Goal: Information Seeking & Learning: Understand process/instructions

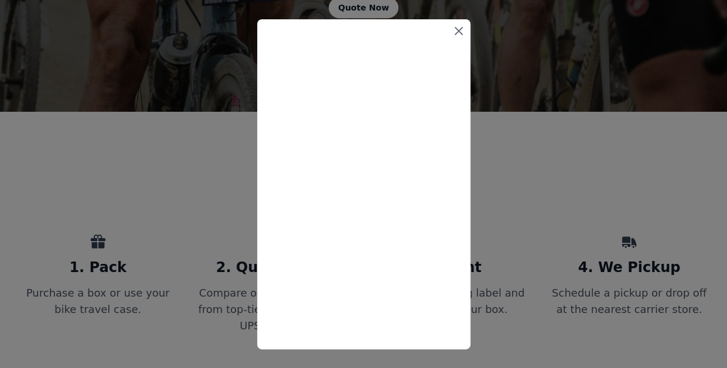
scroll to position [311, 0]
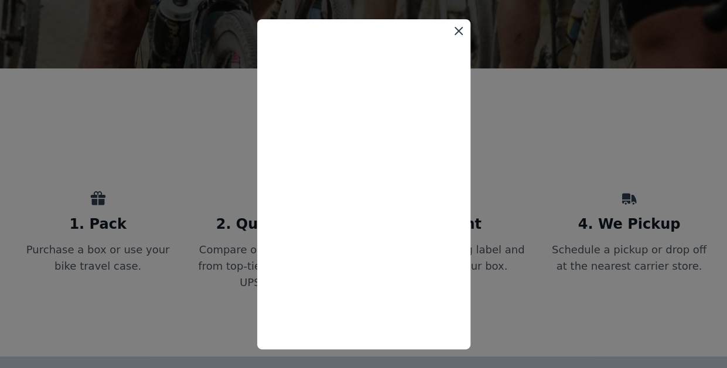
click at [460, 30] on icon at bounding box center [458, 31] width 14 height 14
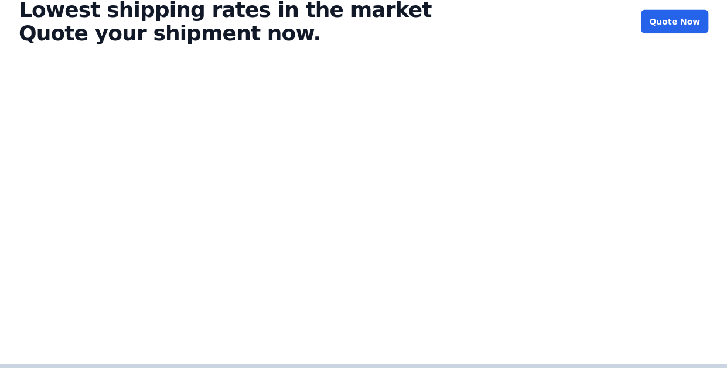
scroll to position [3922, 0]
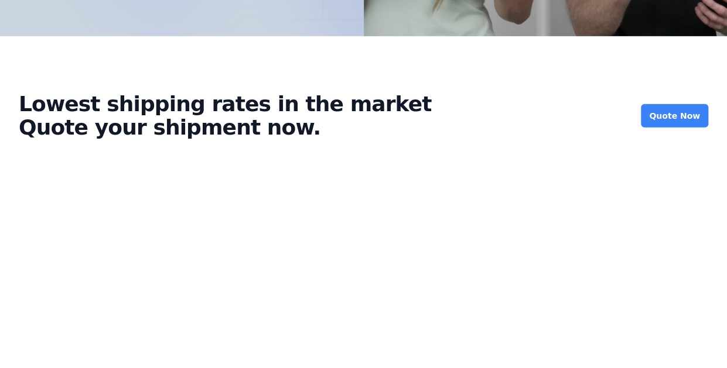
click at [673, 104] on link "Quote Now" at bounding box center [673, 115] width 67 height 23
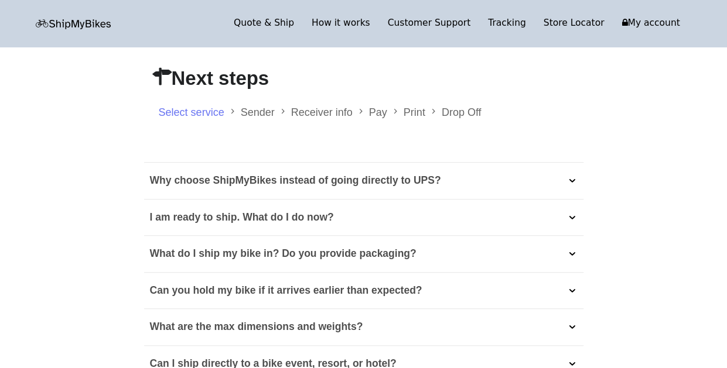
scroll to position [248, 0]
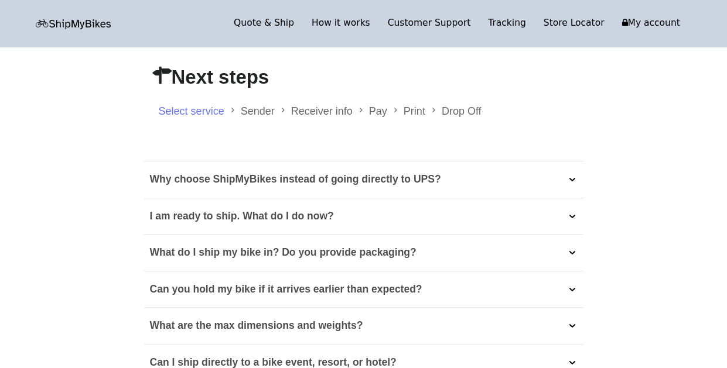
click at [303, 183] on p "Why choose ShipMyBikes instead of going directly to UPS?" at bounding box center [295, 179] width 291 height 19
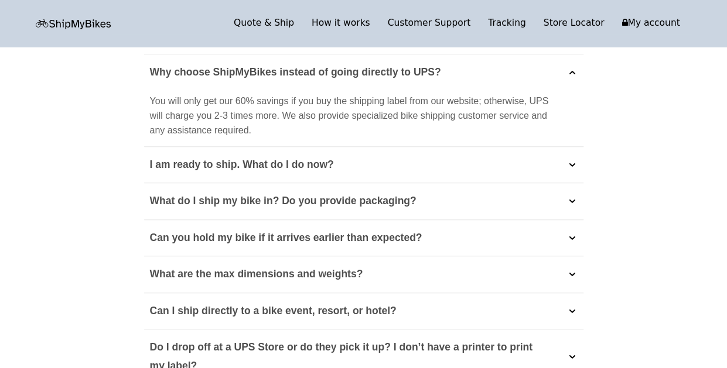
scroll to position [354, 0]
click at [276, 200] on p "What do I ship my bike in? Do you provide packaging?" at bounding box center [283, 202] width 266 height 19
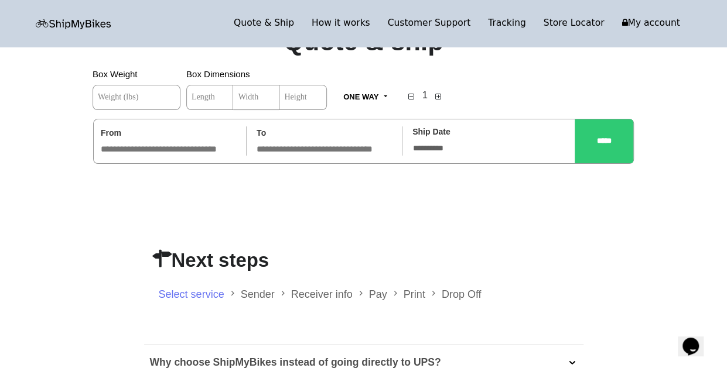
scroll to position [0, 0]
